Goal: Find specific page/section: Find specific page/section

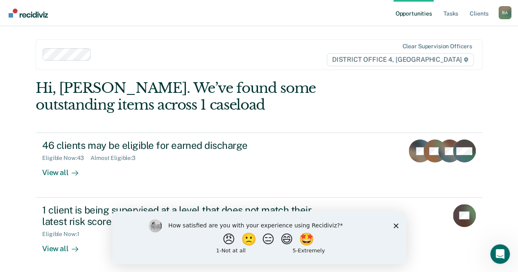
click at [396, 225] on polygon "Close survey" at bounding box center [395, 225] width 5 height 5
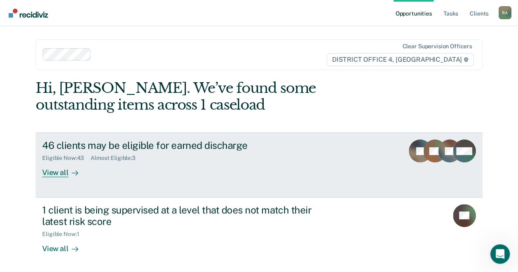
click at [54, 172] on div "View all" at bounding box center [65, 170] width 46 height 16
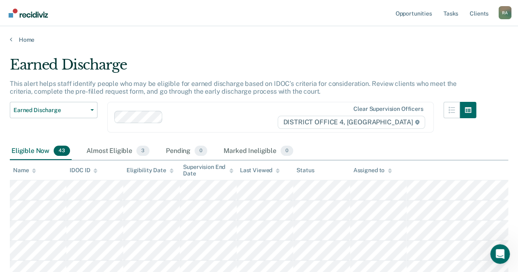
click at [34, 34] on div "Home" at bounding box center [259, 34] width 518 height 17
click at [28, 40] on link "Home" at bounding box center [259, 39] width 498 height 7
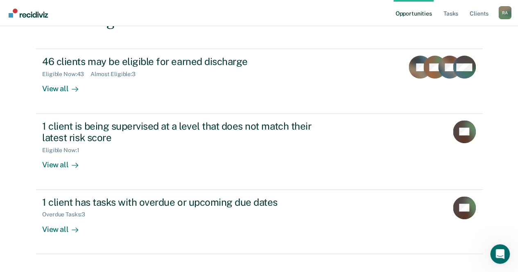
scroll to position [97, 0]
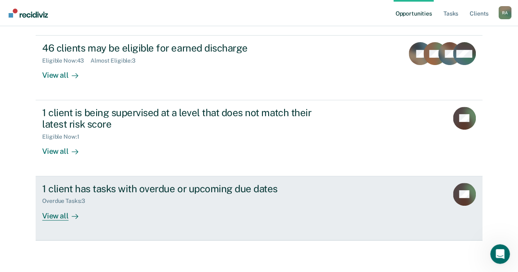
click at [58, 217] on div "View all" at bounding box center [65, 213] width 46 height 16
